Goal: Task Accomplishment & Management: Use online tool/utility

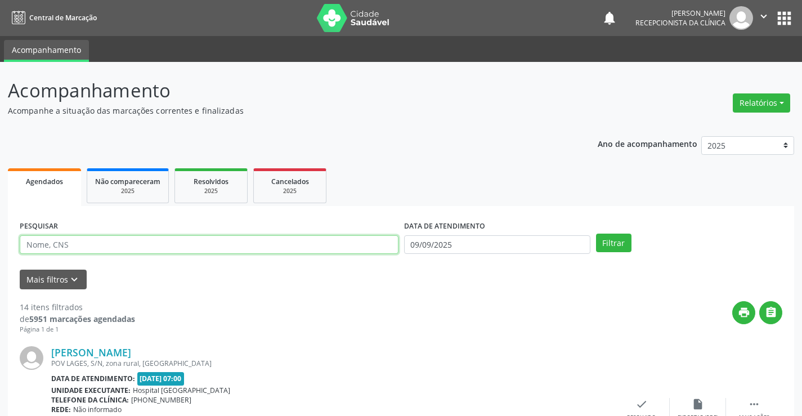
click at [132, 246] on input "text" at bounding box center [209, 244] width 379 height 19
type input "[PERSON_NAME]"
click at [596, 234] on button "Filtrar" at bounding box center [613, 243] width 35 height 19
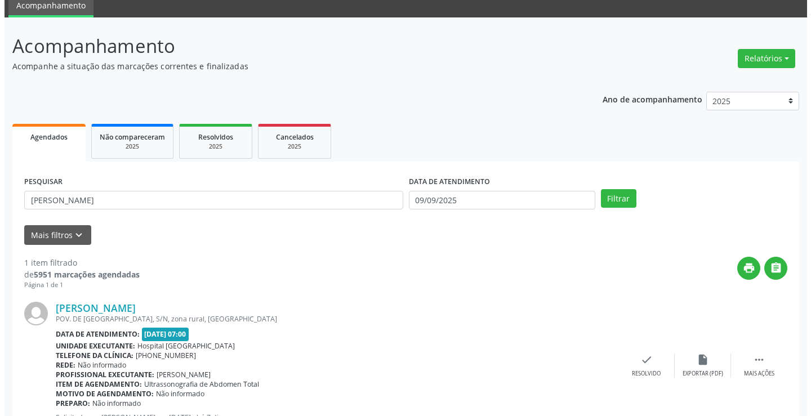
scroll to position [90, 0]
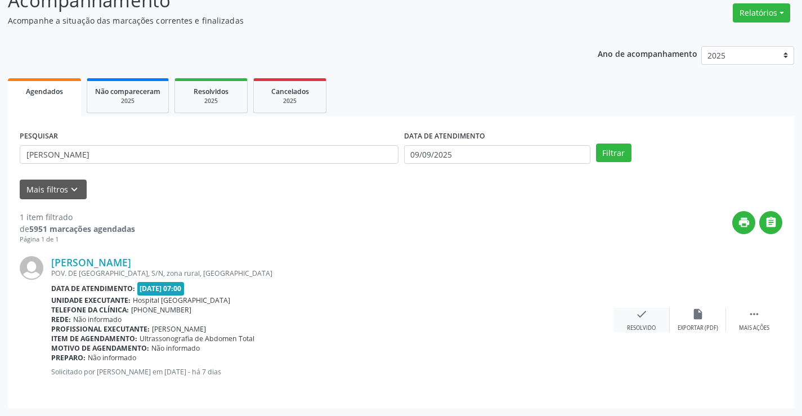
click at [644, 316] on icon "check" at bounding box center [642, 314] width 12 height 12
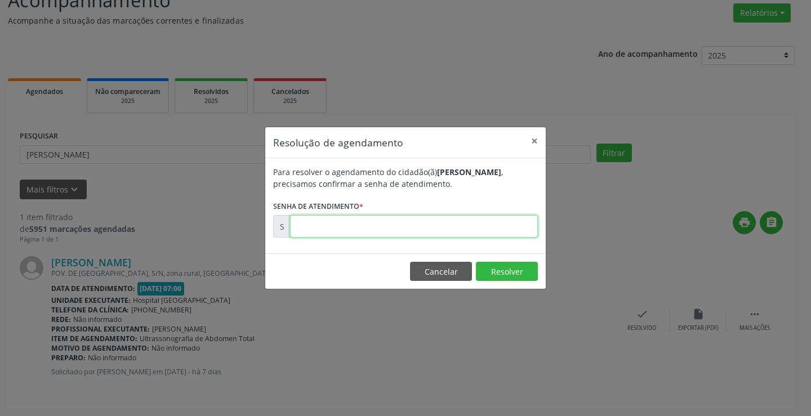
click at [327, 235] on input "text" at bounding box center [414, 226] width 248 height 23
drag, startPoint x: 505, startPoint y: 269, endPoint x: 489, endPoint y: 268, distance: 15.8
click at [505, 269] on button "Resolver" at bounding box center [507, 271] width 62 height 19
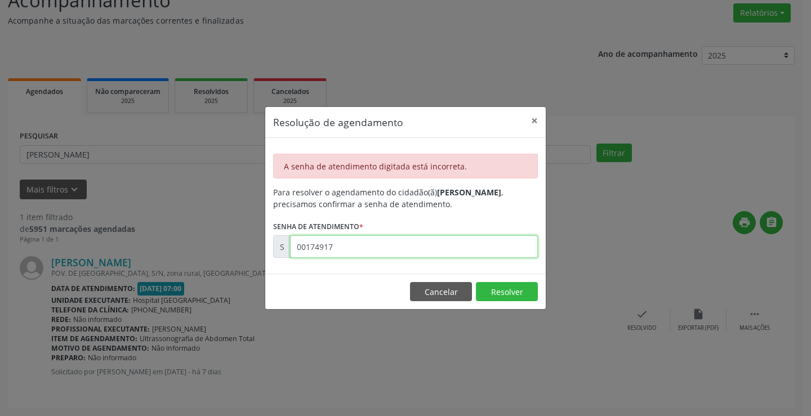
drag, startPoint x: 368, startPoint y: 243, endPoint x: 24, endPoint y: 243, distance: 343.5
click at [25, 243] on div "Resolução de agendamento × A senha de atendimento digitada está incorreta. Para…" at bounding box center [405, 208] width 811 height 416
type input "00174914"
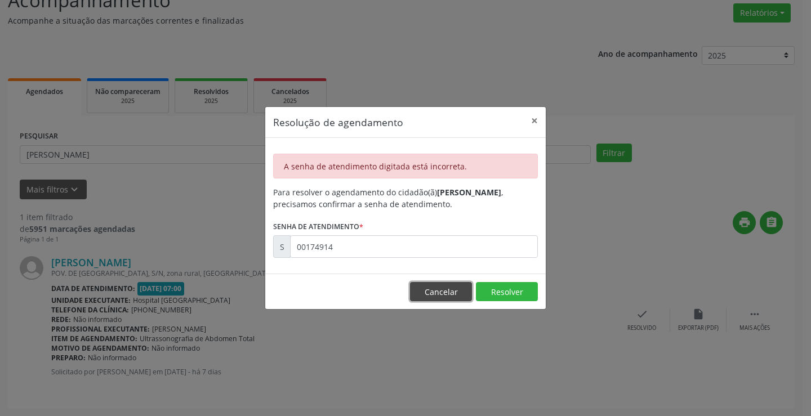
drag, startPoint x: 439, startPoint y: 300, endPoint x: 458, endPoint y: 327, distance: 33.9
click at [456, 322] on div "Resolução de agendamento × A senha de atendimento digitada está incorreta. Para…" at bounding box center [405, 208] width 811 height 416
click button "Cancelar" at bounding box center [441, 291] width 62 height 19
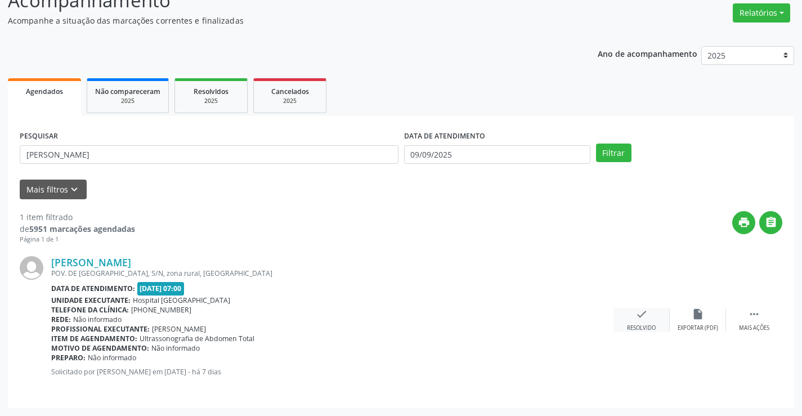
click at [643, 324] on div "Resolvido" at bounding box center [641, 328] width 29 height 8
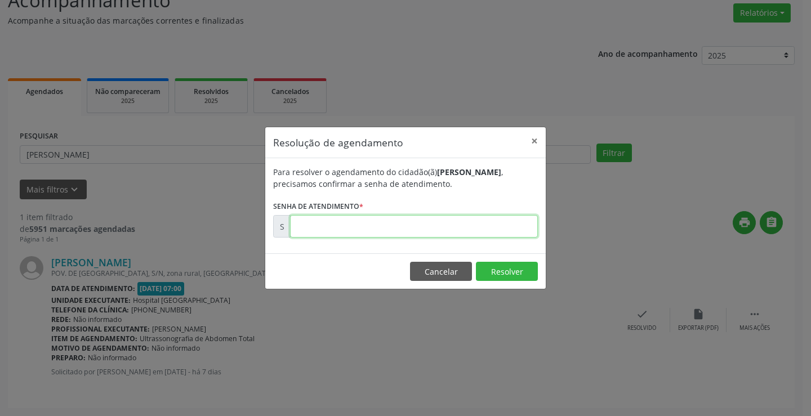
click at [310, 234] on input "text" at bounding box center [414, 226] width 248 height 23
type input "00174914"
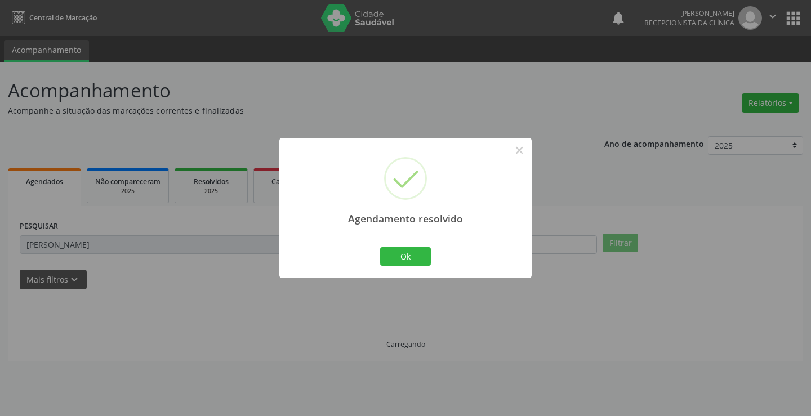
scroll to position [0, 0]
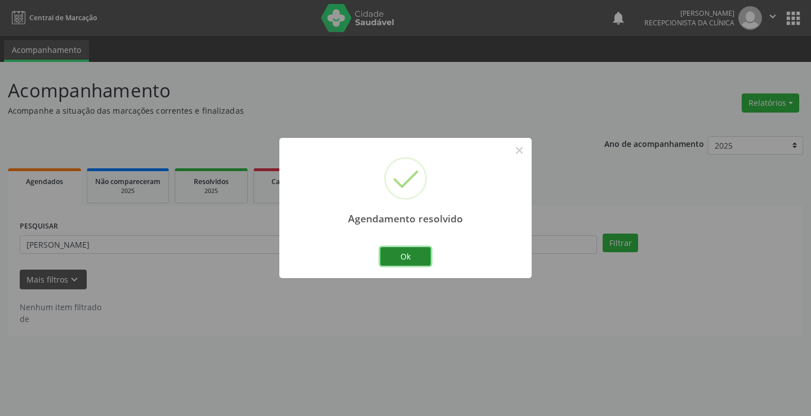
click at [410, 261] on button "Ok" at bounding box center [405, 256] width 51 height 19
